Goal: Task Accomplishment & Management: Manage account settings

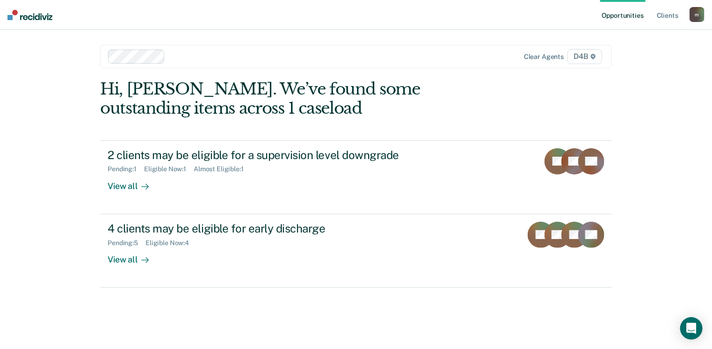
click at [698, 15] on div "m" at bounding box center [697, 14] width 15 height 15
click at [633, 62] on link "Log Out" at bounding box center [659, 62] width 75 height 8
